Goal: Transaction & Acquisition: Book appointment/travel/reservation

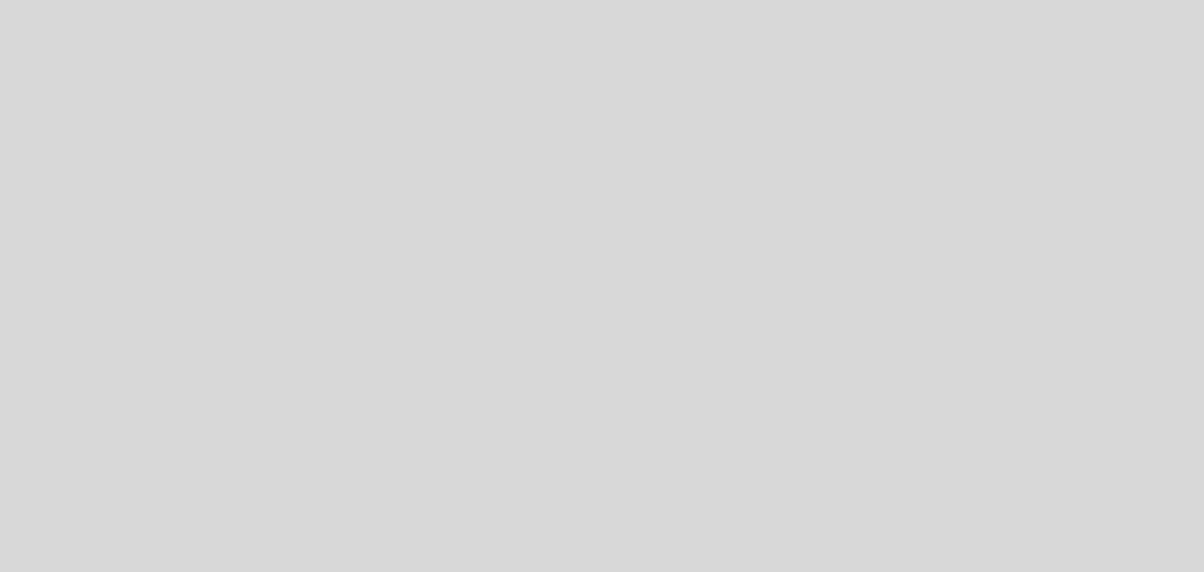
select select "es"
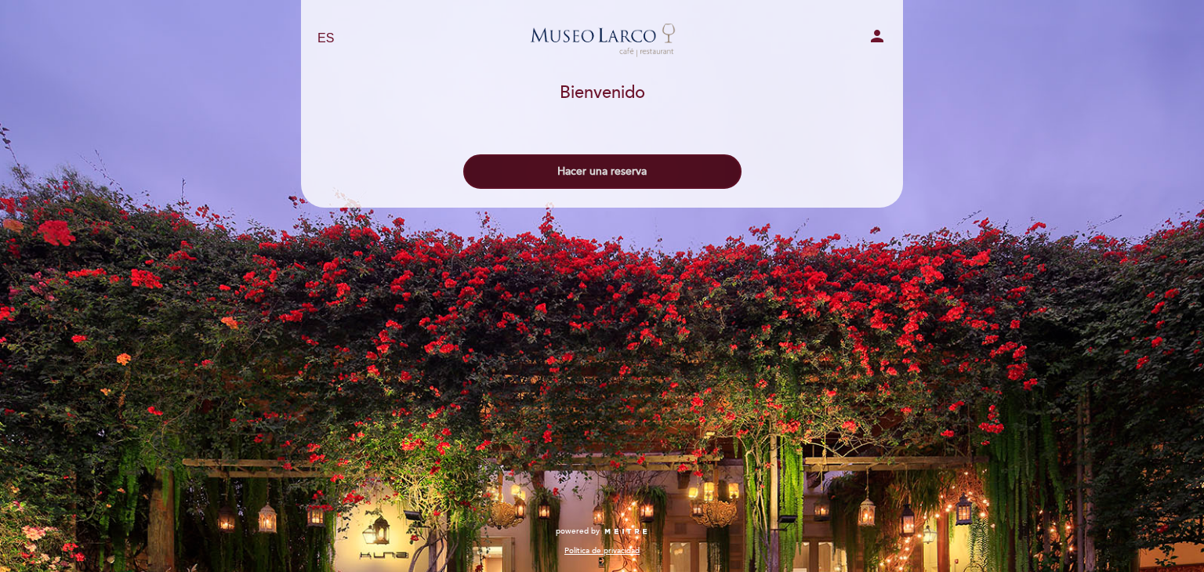
click at [528, 176] on button "Hacer una reserva" at bounding box center [602, 171] width 278 height 34
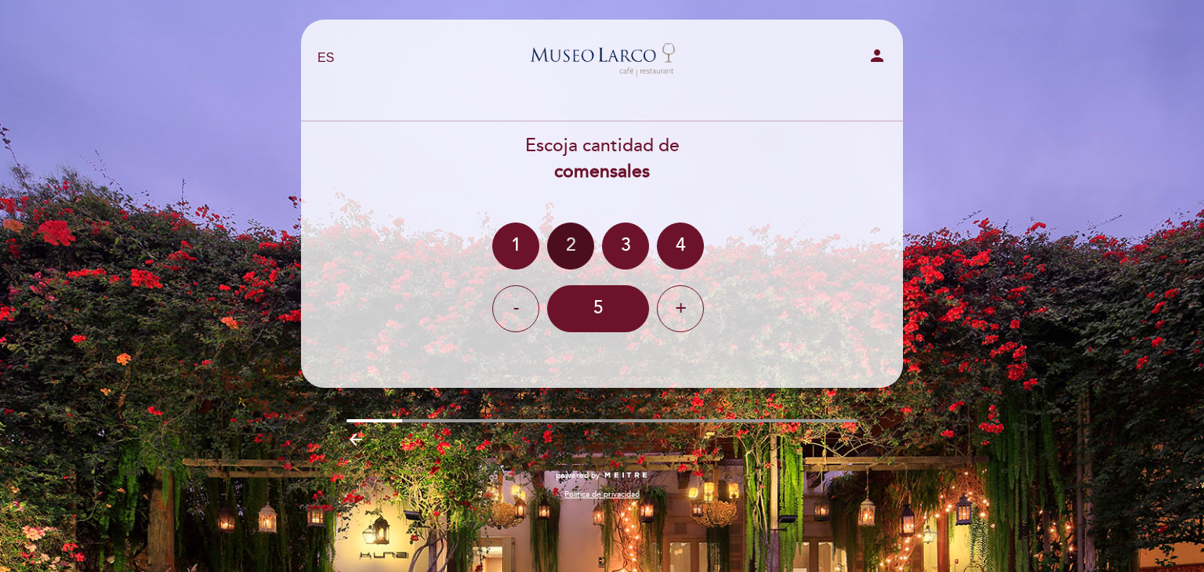
click at [583, 256] on div "2" at bounding box center [570, 246] width 47 height 47
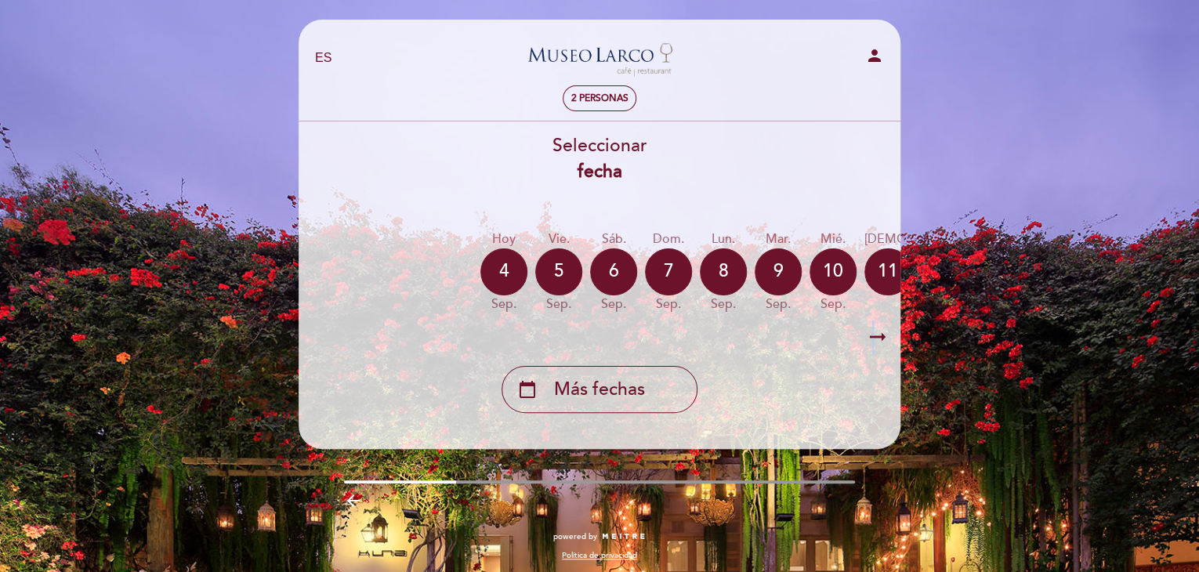
click at [873, 335] on icon "arrow_right_alt" at bounding box center [878, 338] width 24 height 34
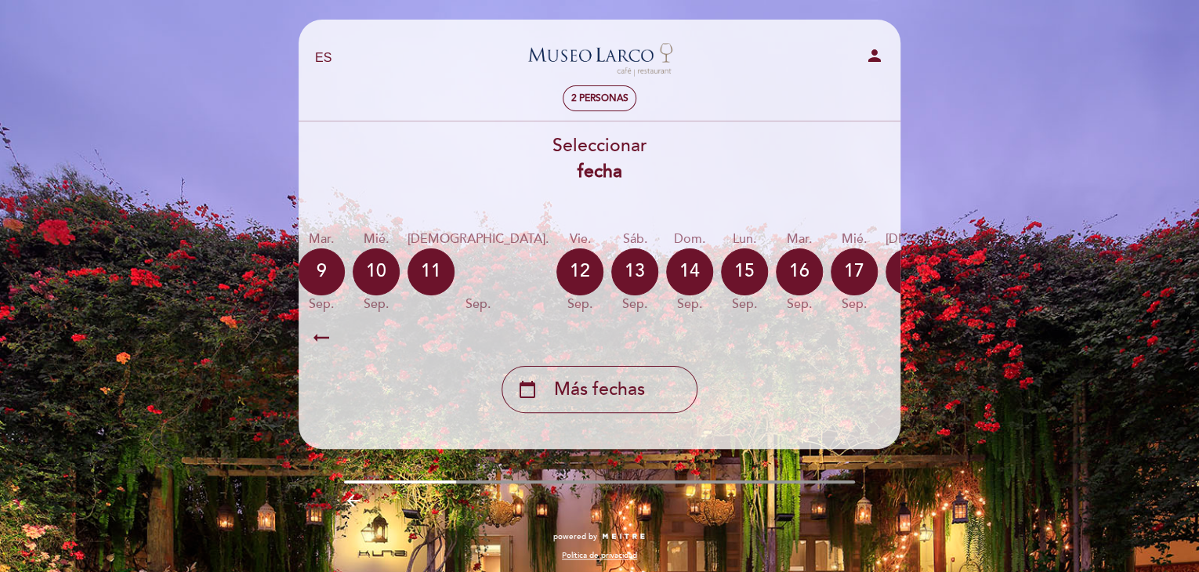
click at [319, 326] on icon "arrow_right_alt" at bounding box center [322, 338] width 24 height 34
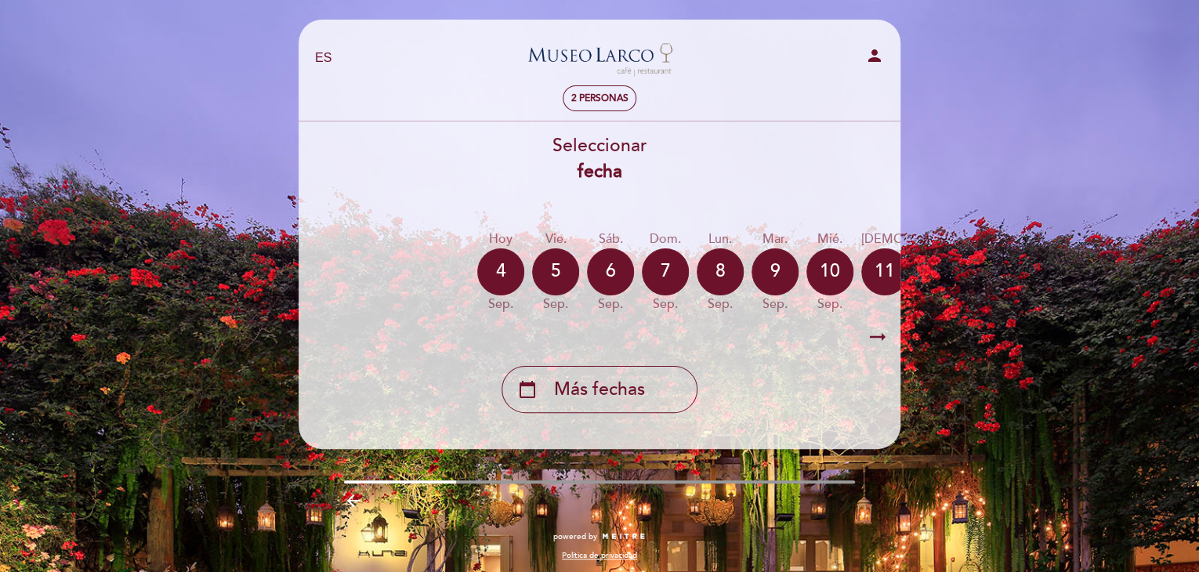
click at [318, 332] on icon "arrow_right_alt" at bounding box center [322, 338] width 24 height 34
click at [612, 298] on div "sep." at bounding box center [610, 305] width 47 height 18
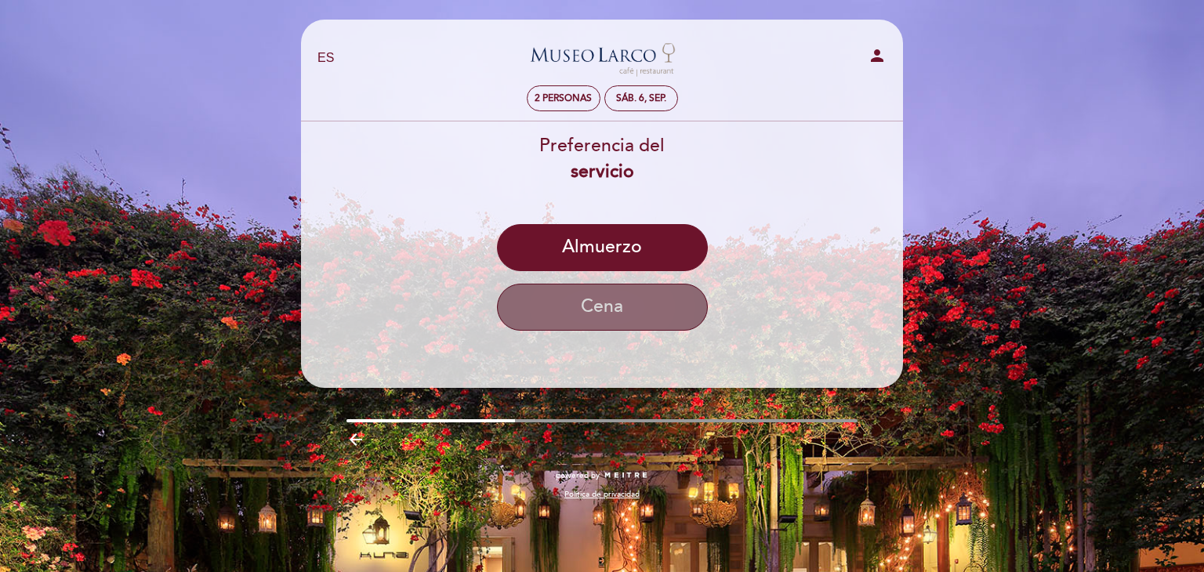
click at [578, 311] on button "Cena" at bounding box center [602, 307] width 211 height 47
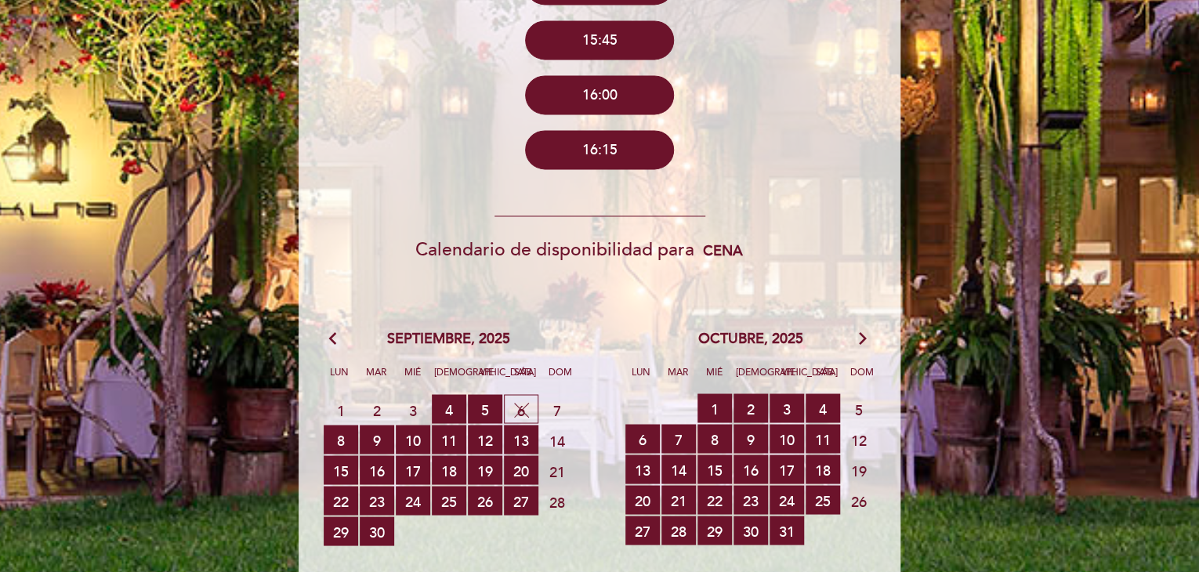
scroll to position [1254, 0]
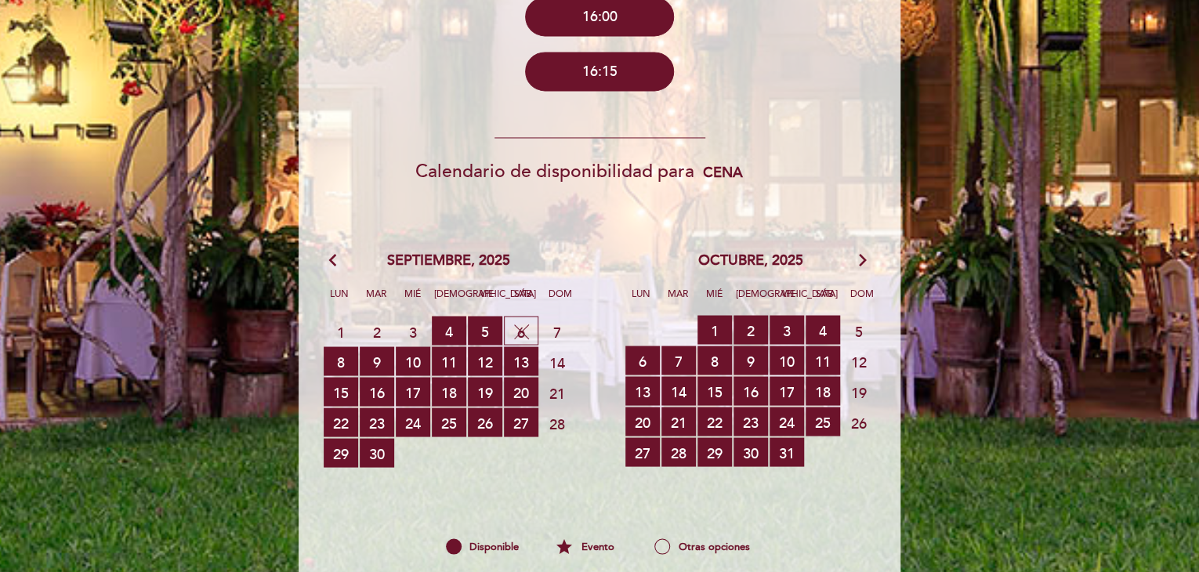
click at [516, 330] on span "6 SIN DISPONIBILIDAD" at bounding box center [521, 330] width 34 height 29
click at [513, 361] on span "13 RESERVAS DISPONIBLES" at bounding box center [521, 360] width 34 height 29
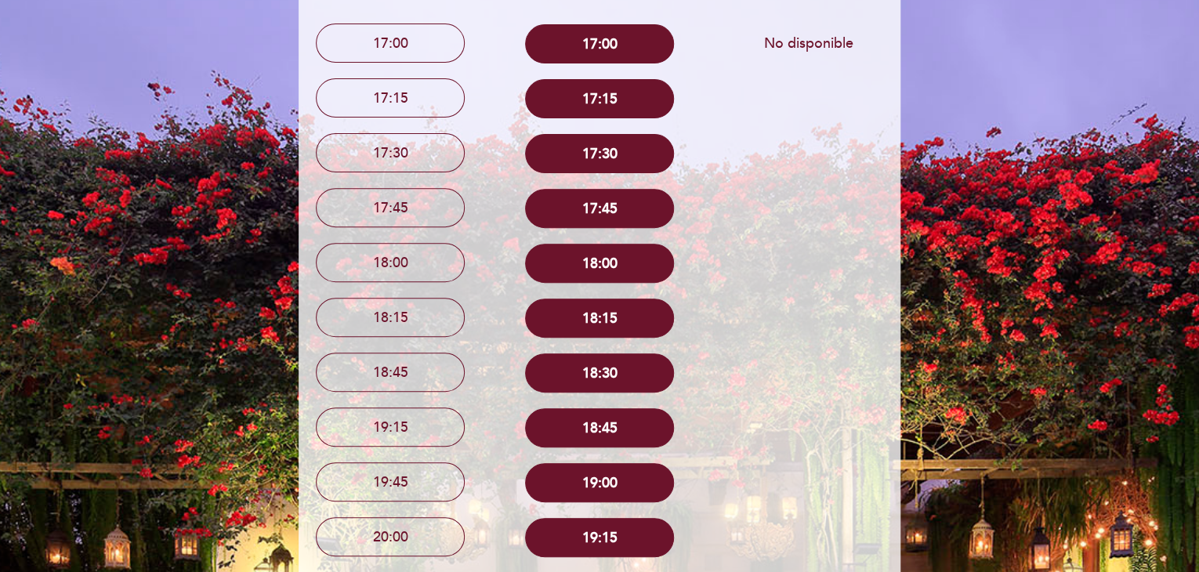
scroll to position [0, 0]
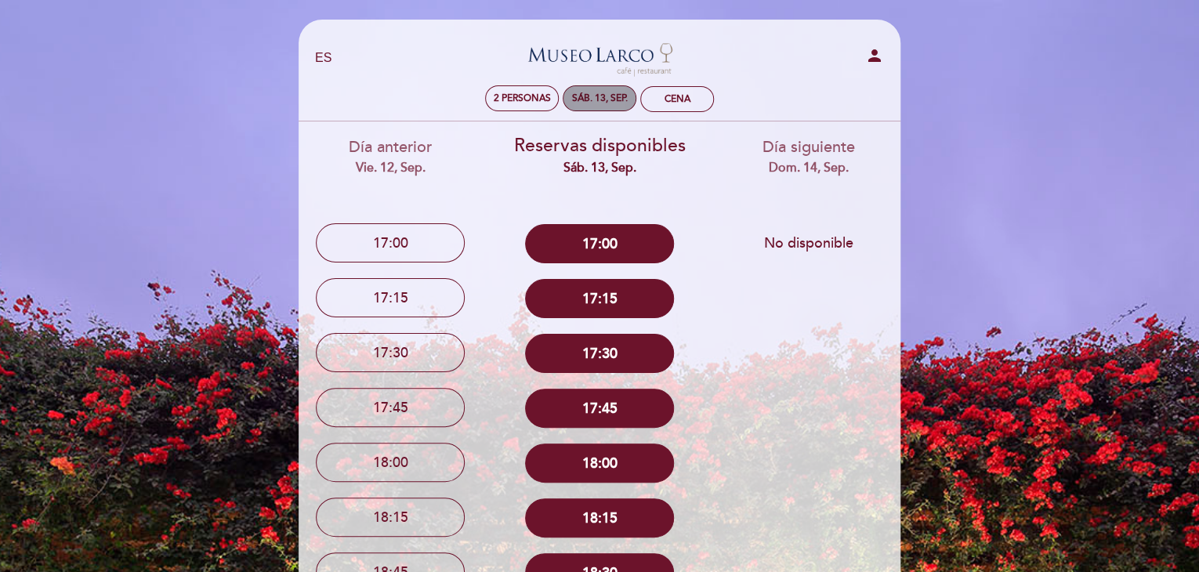
click at [588, 104] on div "sáb. 13, sep." at bounding box center [600, 98] width 56 height 12
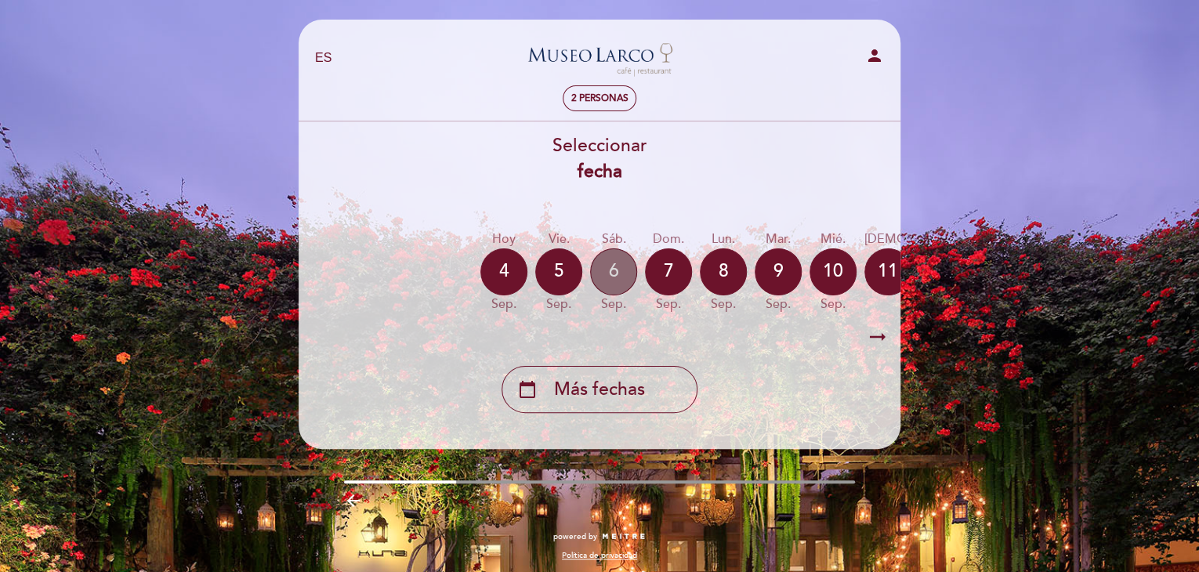
click at [601, 273] on div "6" at bounding box center [613, 271] width 47 height 47
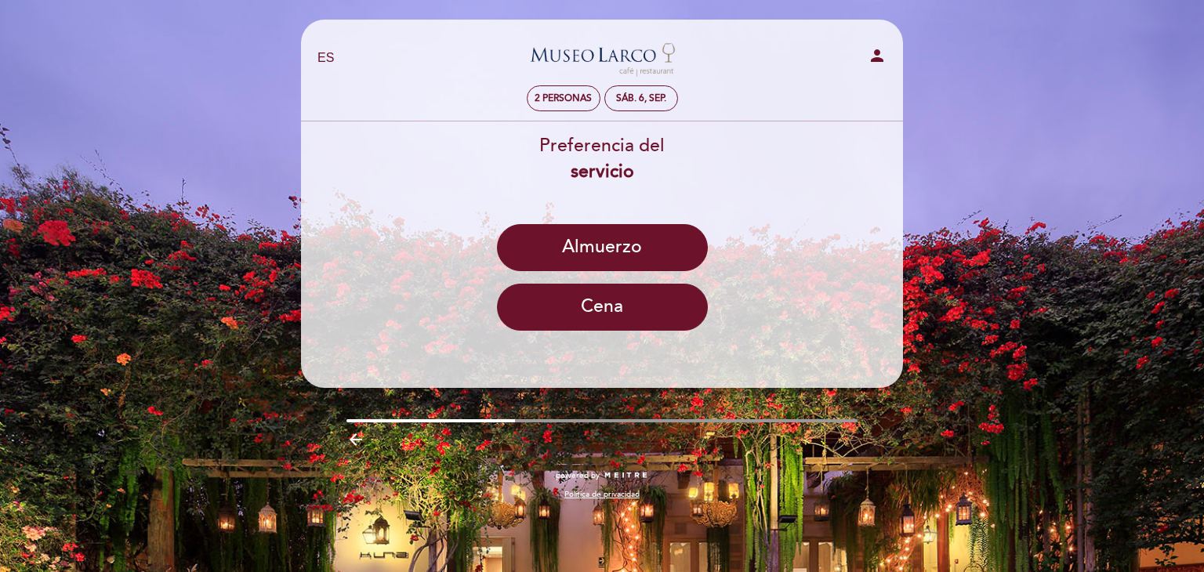
click at [575, 317] on button "Cena" at bounding box center [602, 307] width 211 height 47
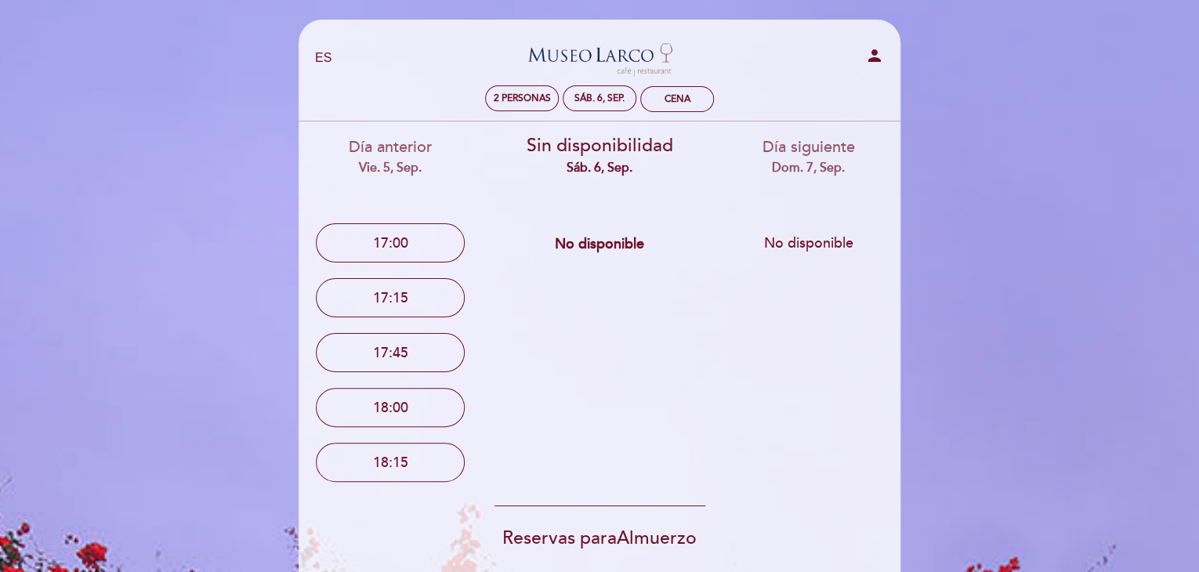
scroll to position [157, 0]
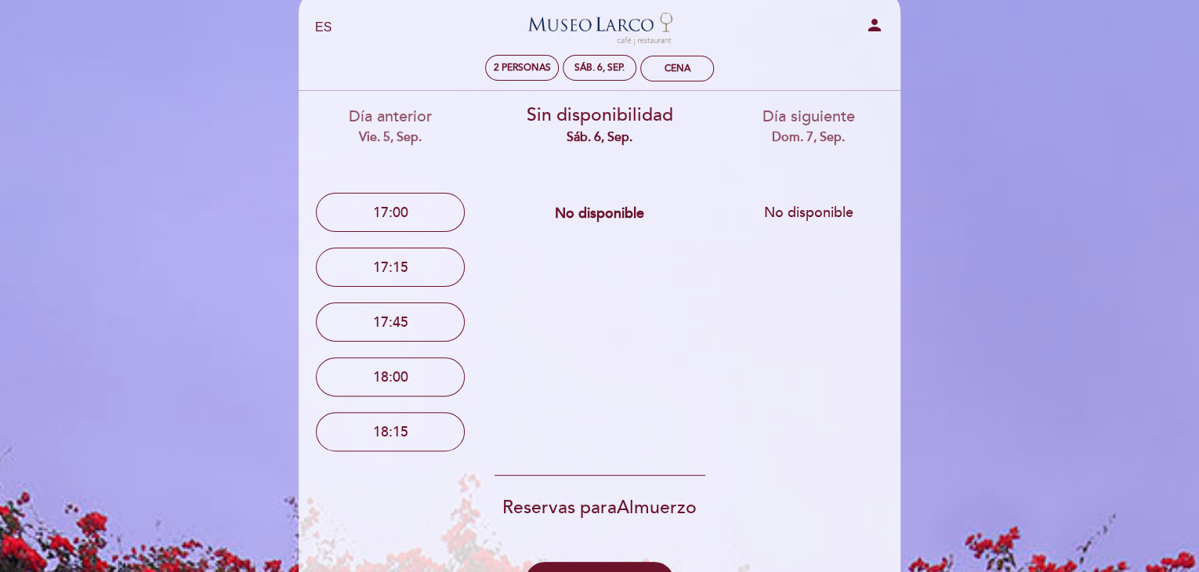
scroll to position [0, 0]
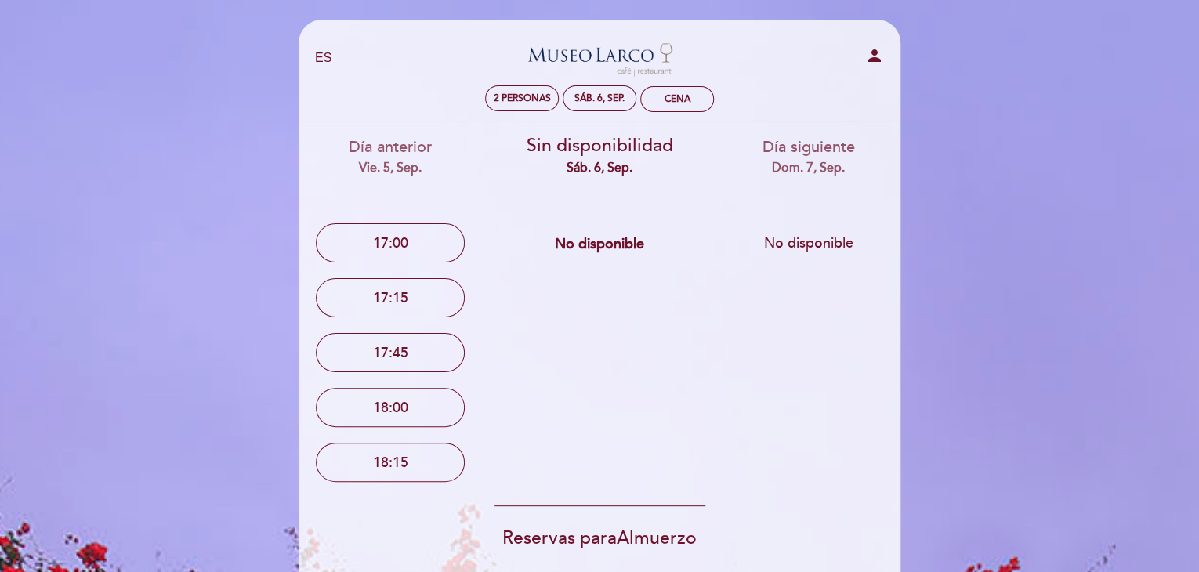
click at [875, 53] on icon "person" at bounding box center [874, 55] width 19 height 19
